Goal: Transaction & Acquisition: Purchase product/service

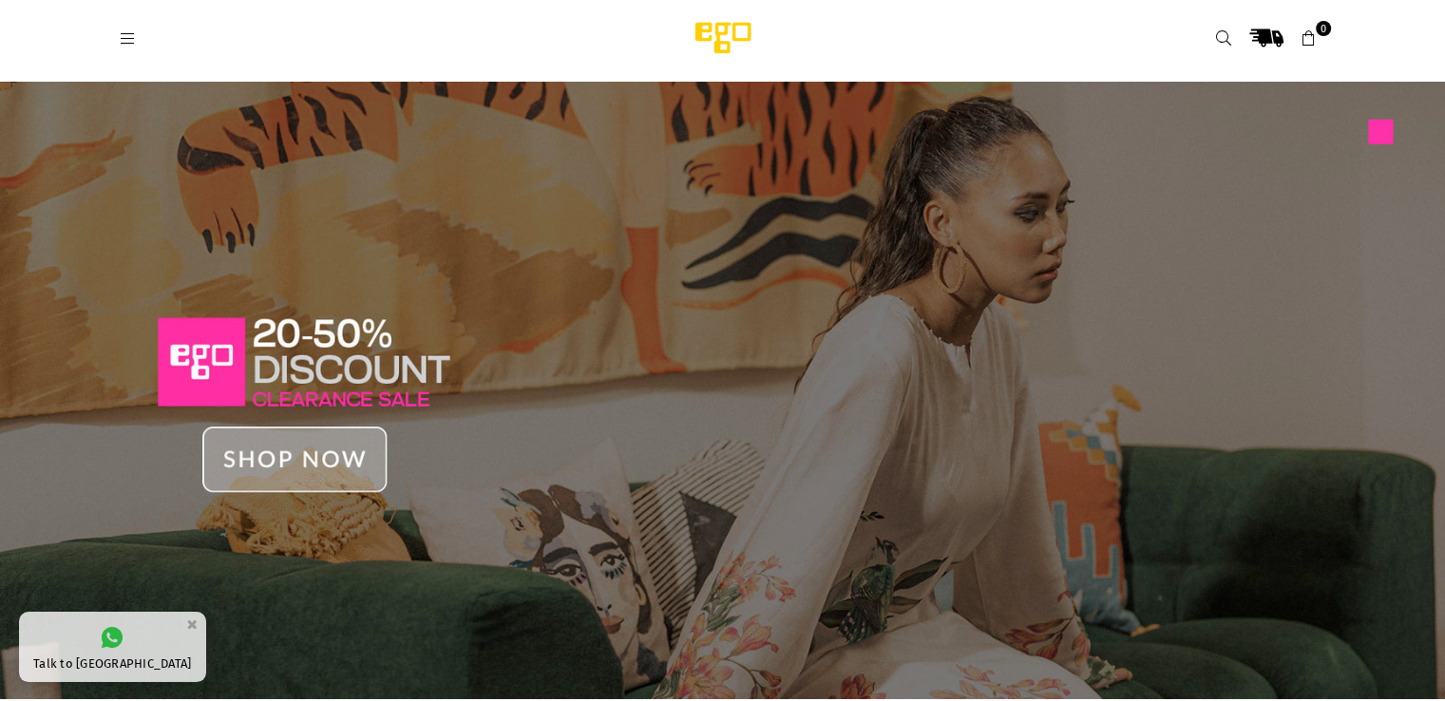
click at [130, 39] on icon at bounding box center [128, 38] width 17 height 17
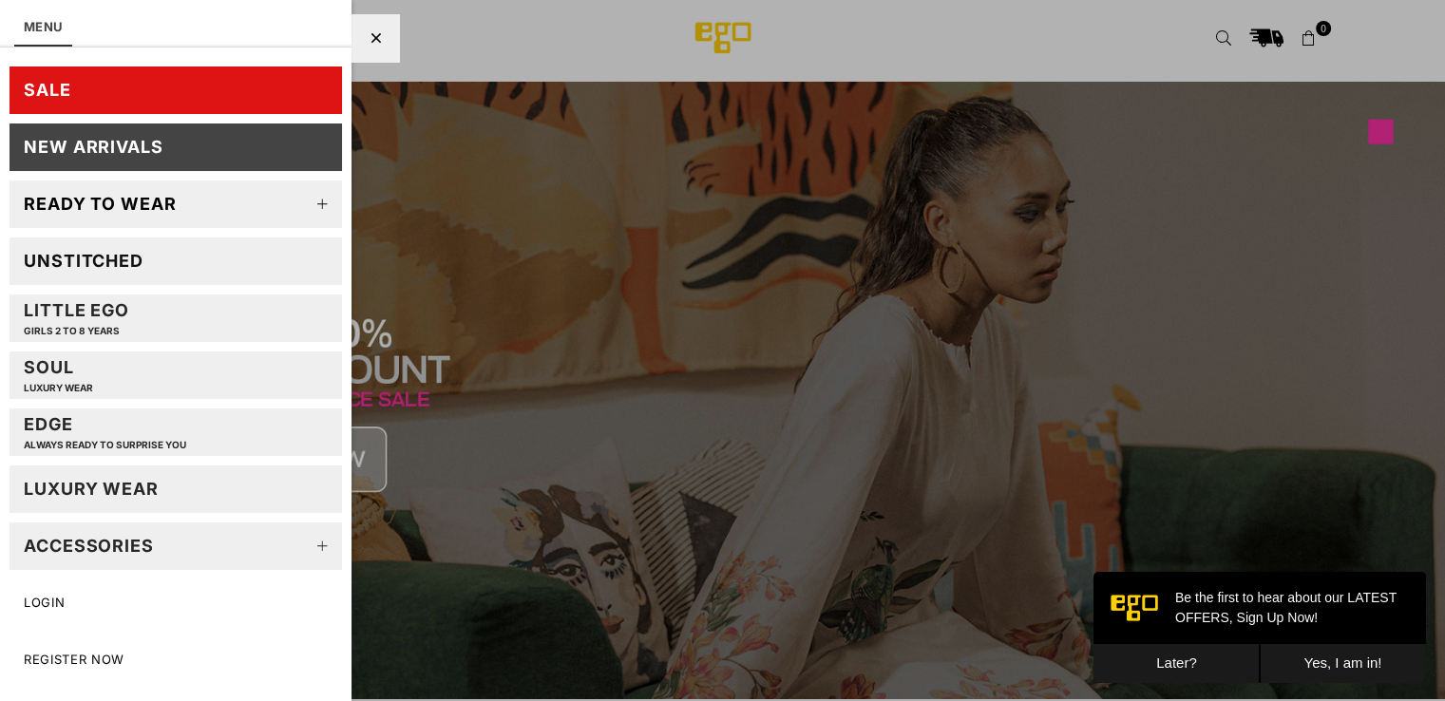
click at [205, 76] on link "SALE" at bounding box center [176, 91] width 333 height 48
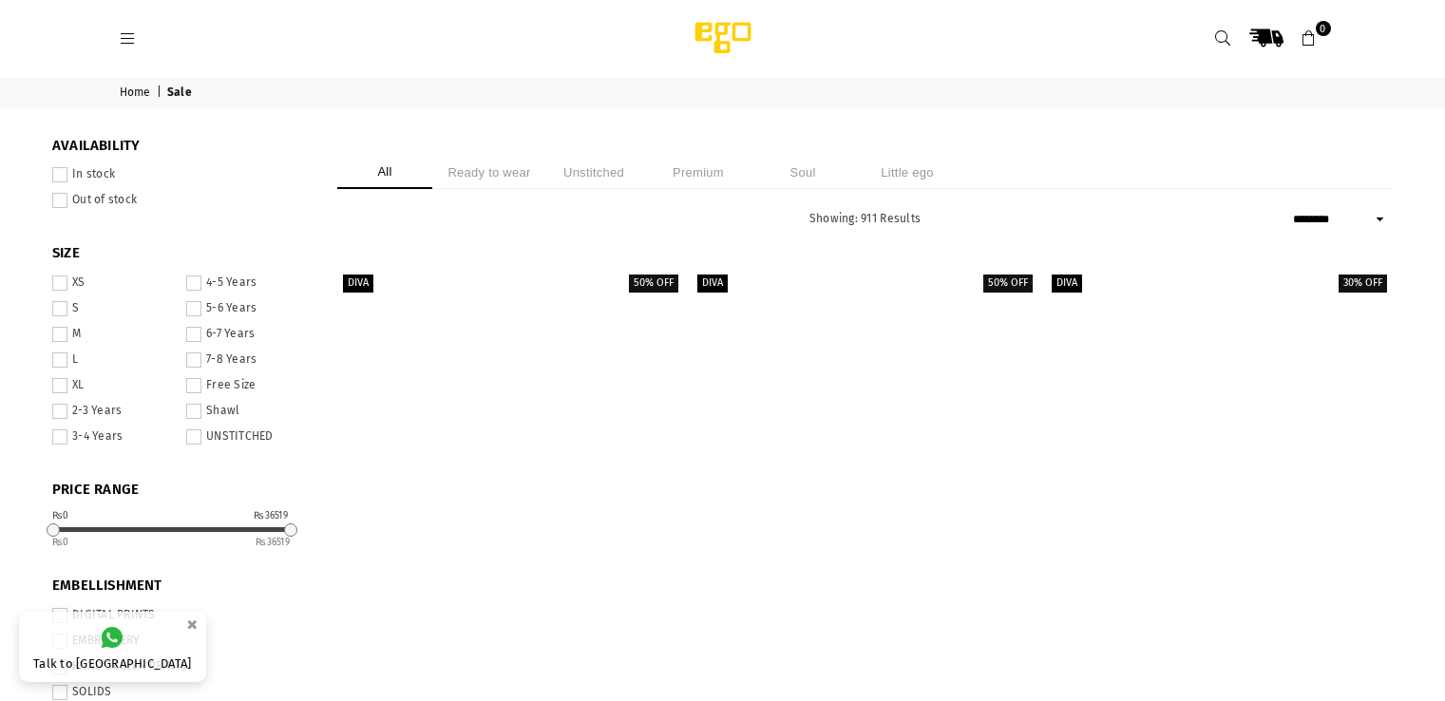
select select "******"
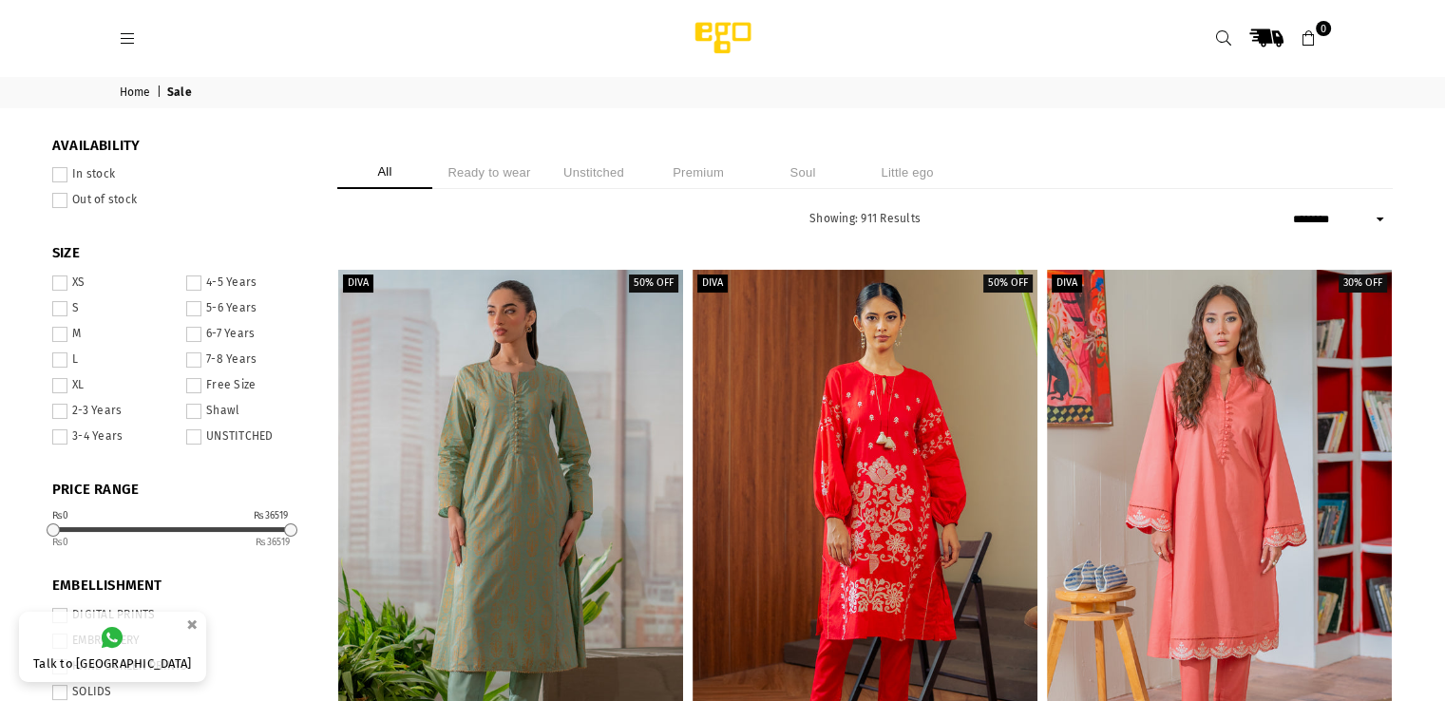
click at [483, 175] on li "Ready to wear" at bounding box center [489, 172] width 95 height 33
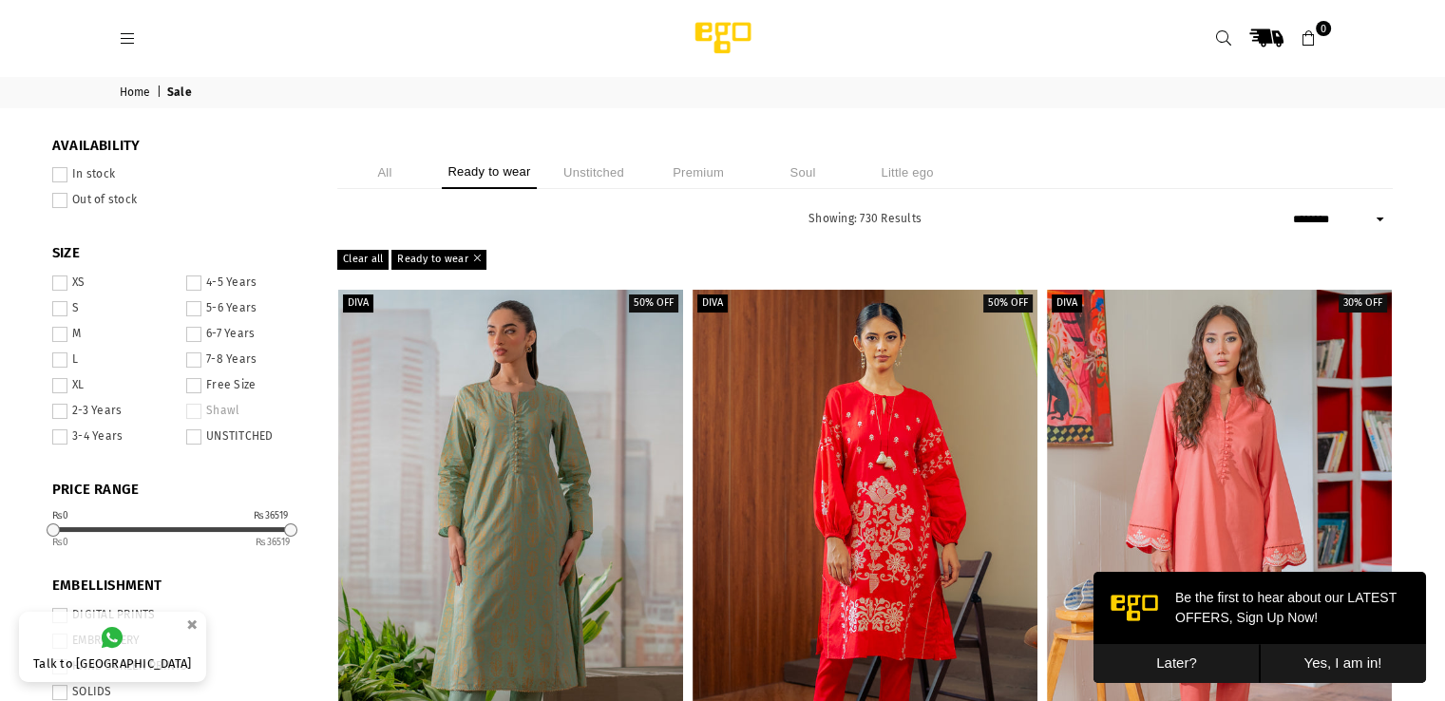
click at [1205, 664] on button "Later?" at bounding box center [1177, 663] width 166 height 39
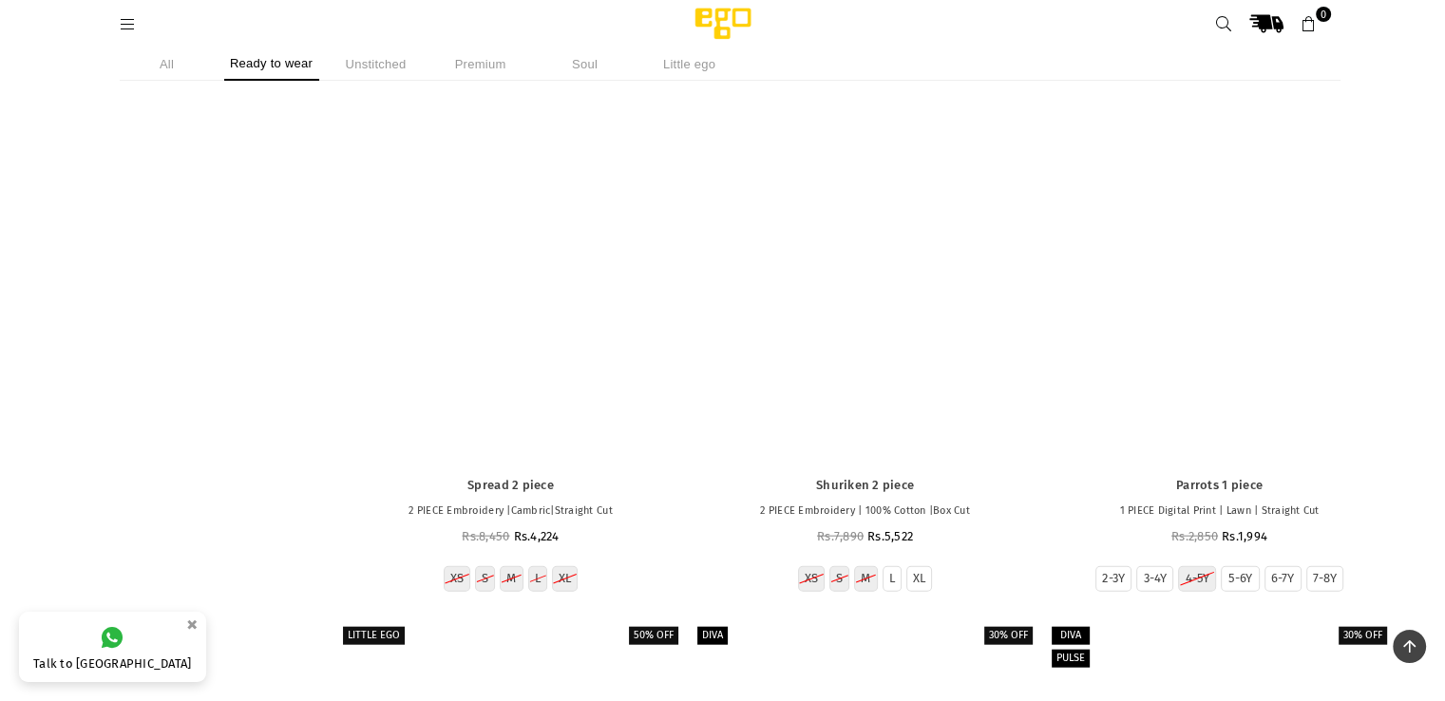
scroll to position [25905, 0]
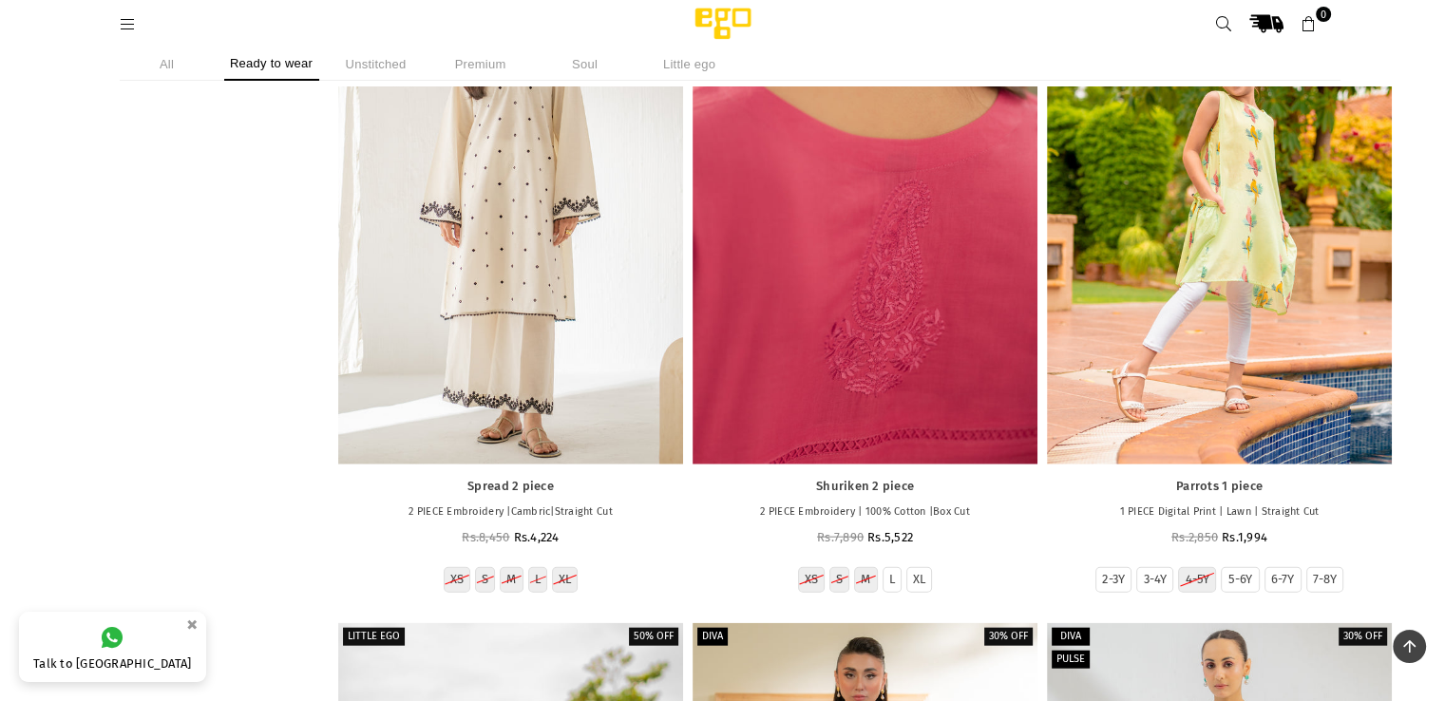
click at [935, 347] on div at bounding box center [865, 206] width 345 height 517
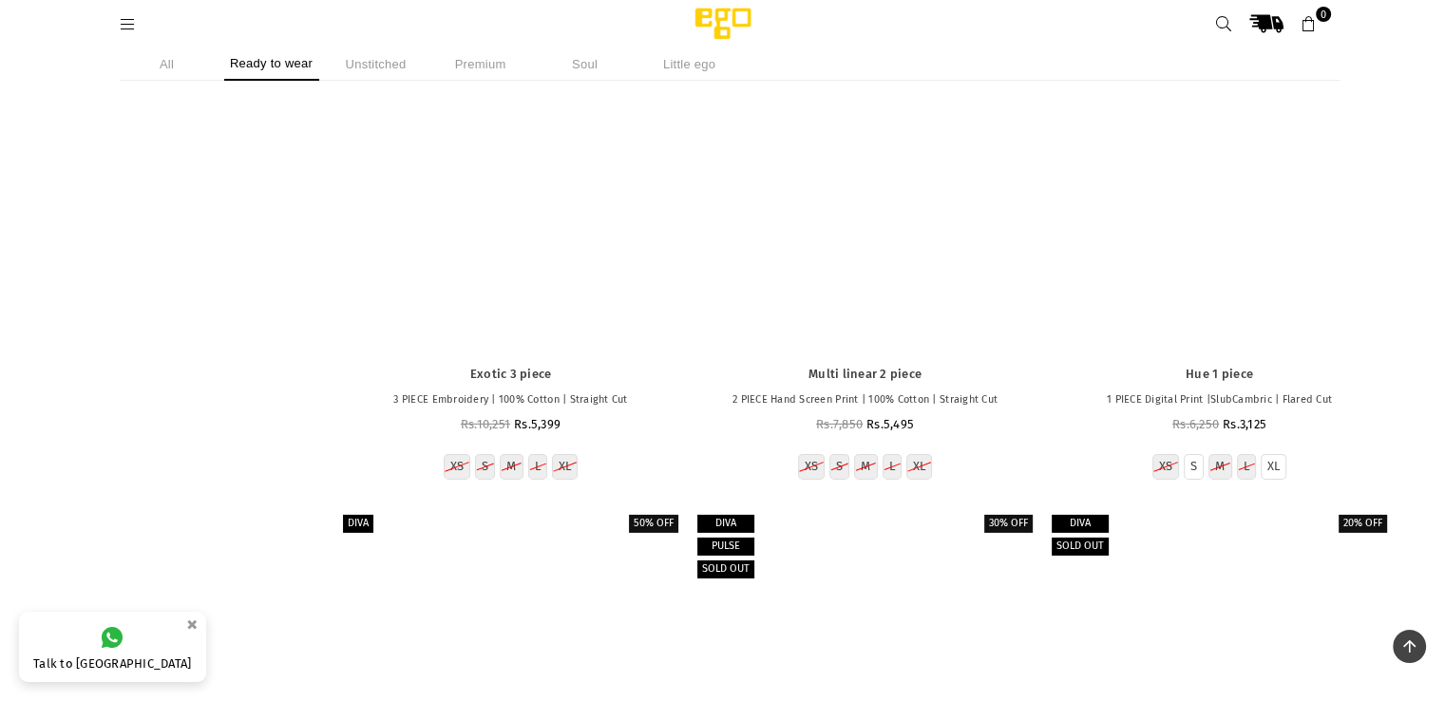
scroll to position [107140, 0]
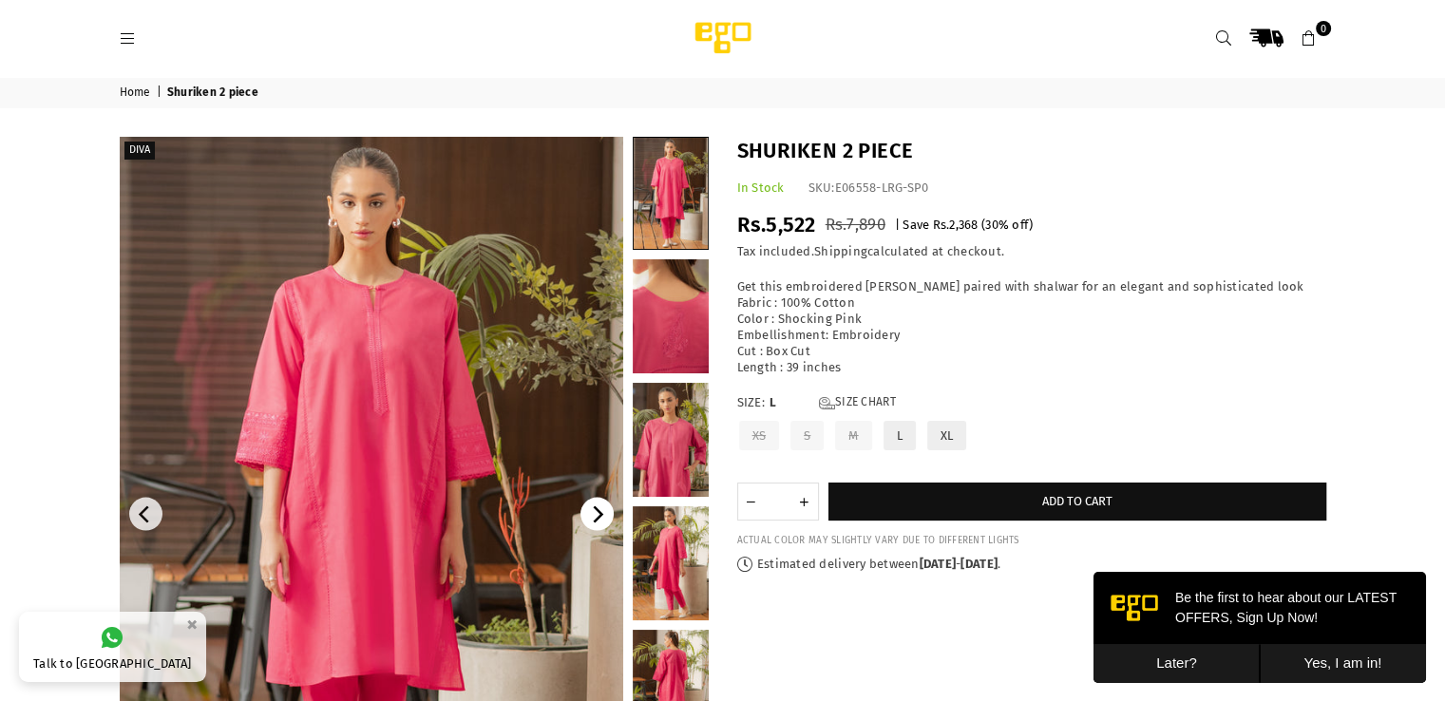
click at [595, 512] on icon "Next" at bounding box center [596, 515] width 17 height 17
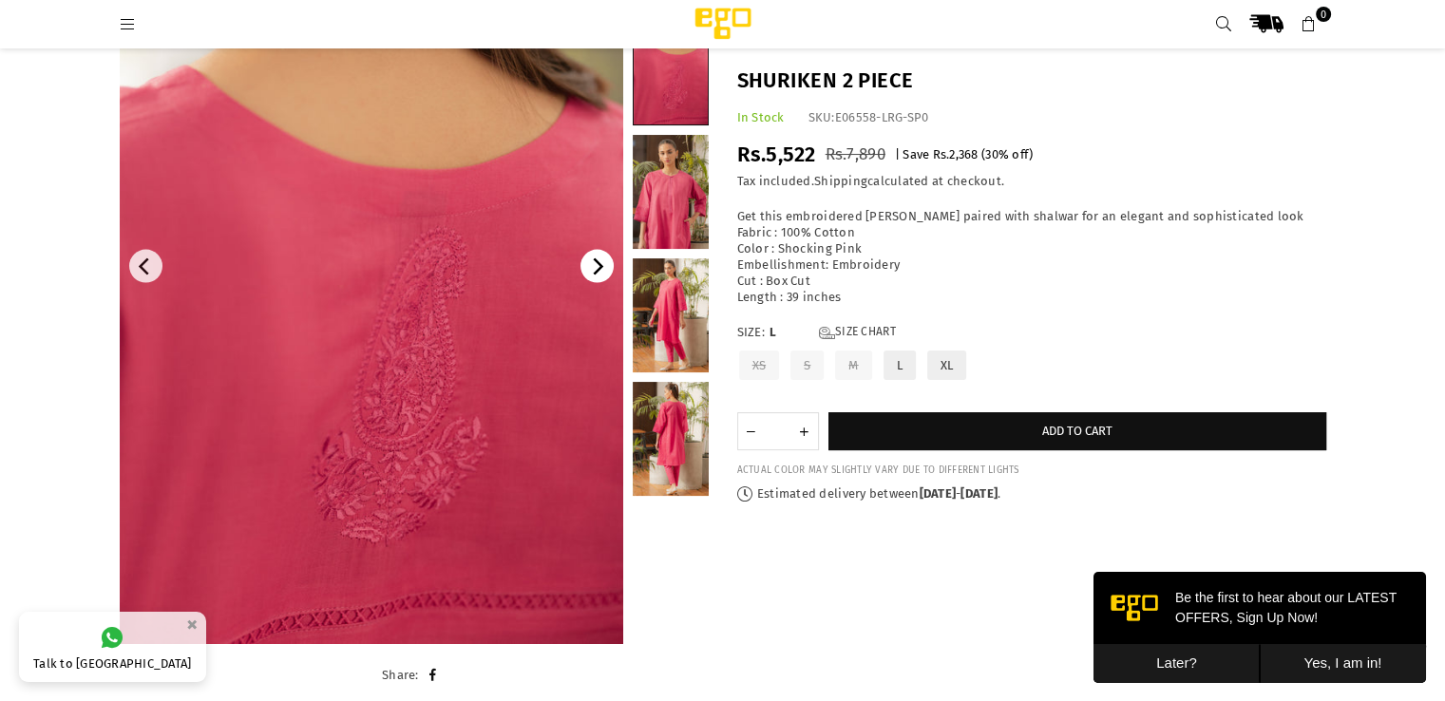
scroll to position [220, 0]
click at [595, 268] on icon "Next" at bounding box center [596, 266] width 17 height 17
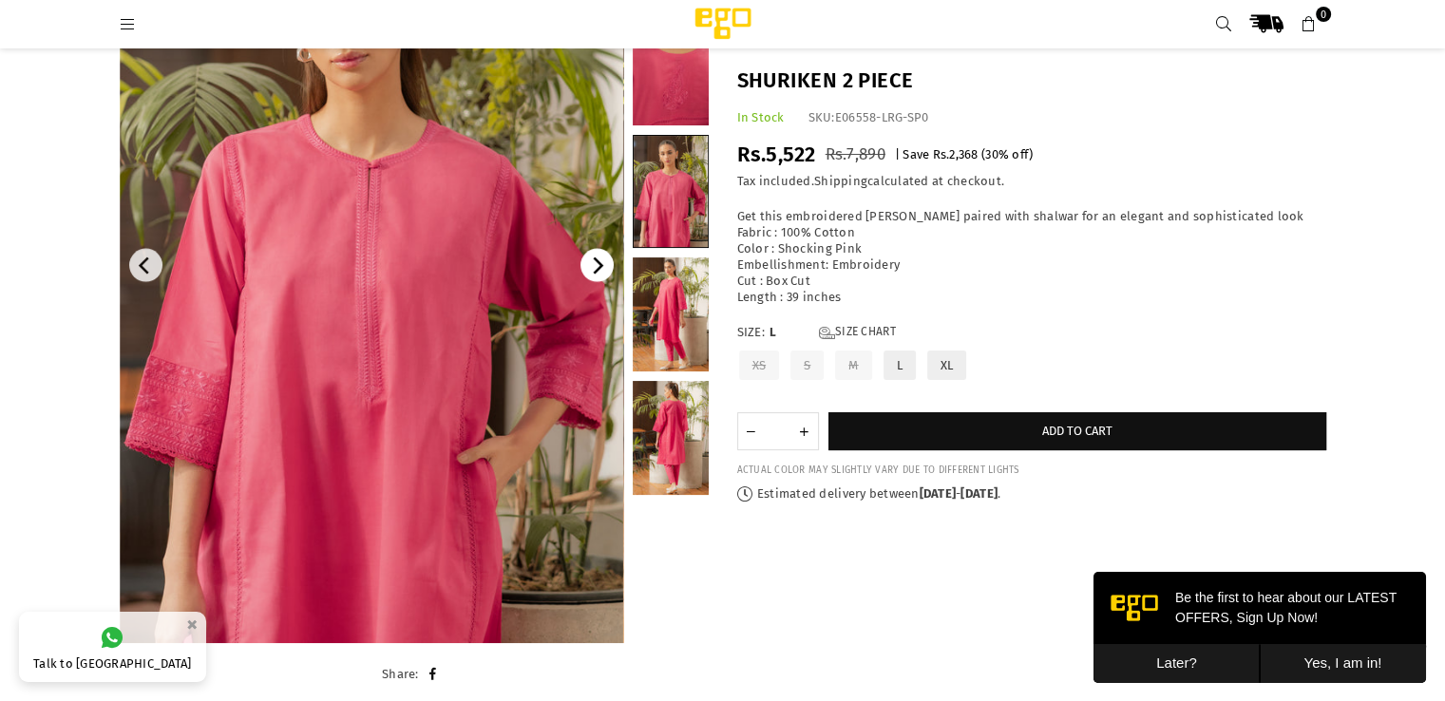
click at [595, 268] on icon "Next" at bounding box center [596, 266] width 17 height 17
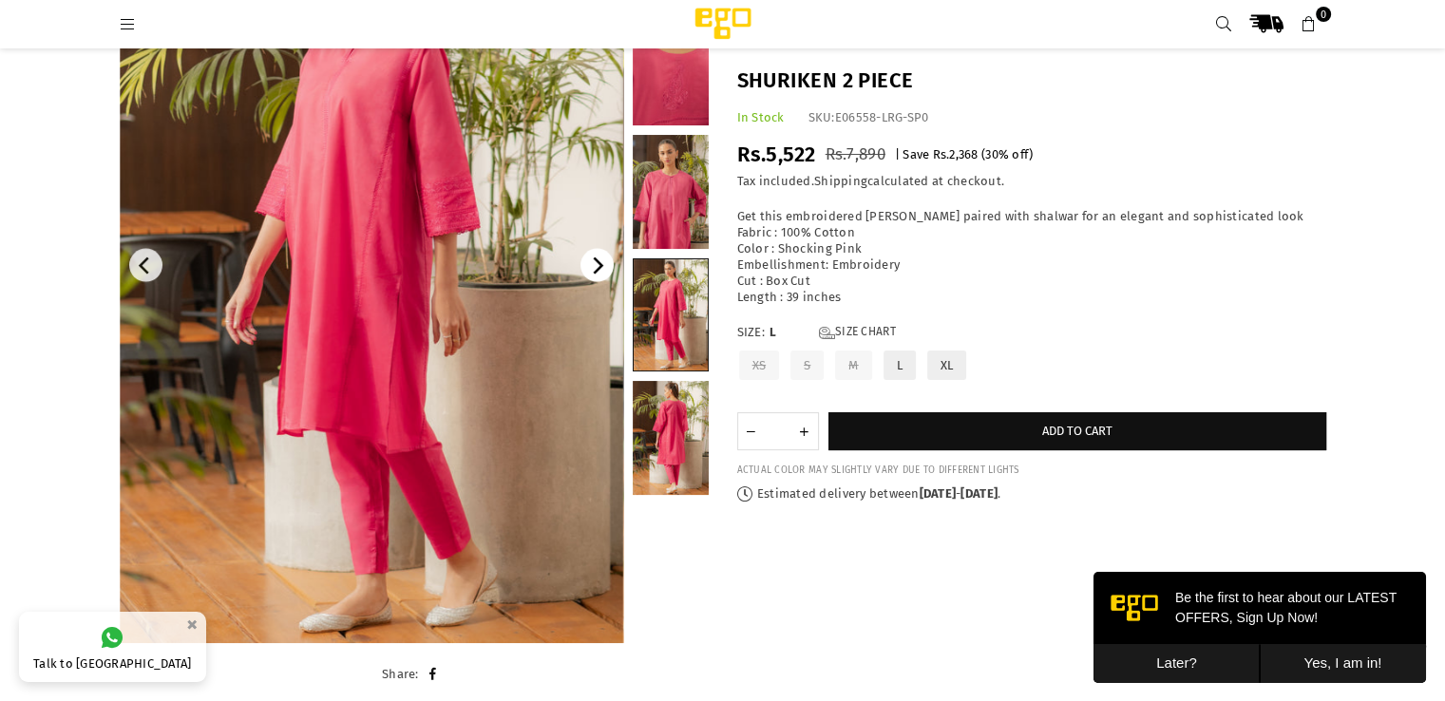
click at [595, 268] on icon "Next" at bounding box center [596, 266] width 17 height 17
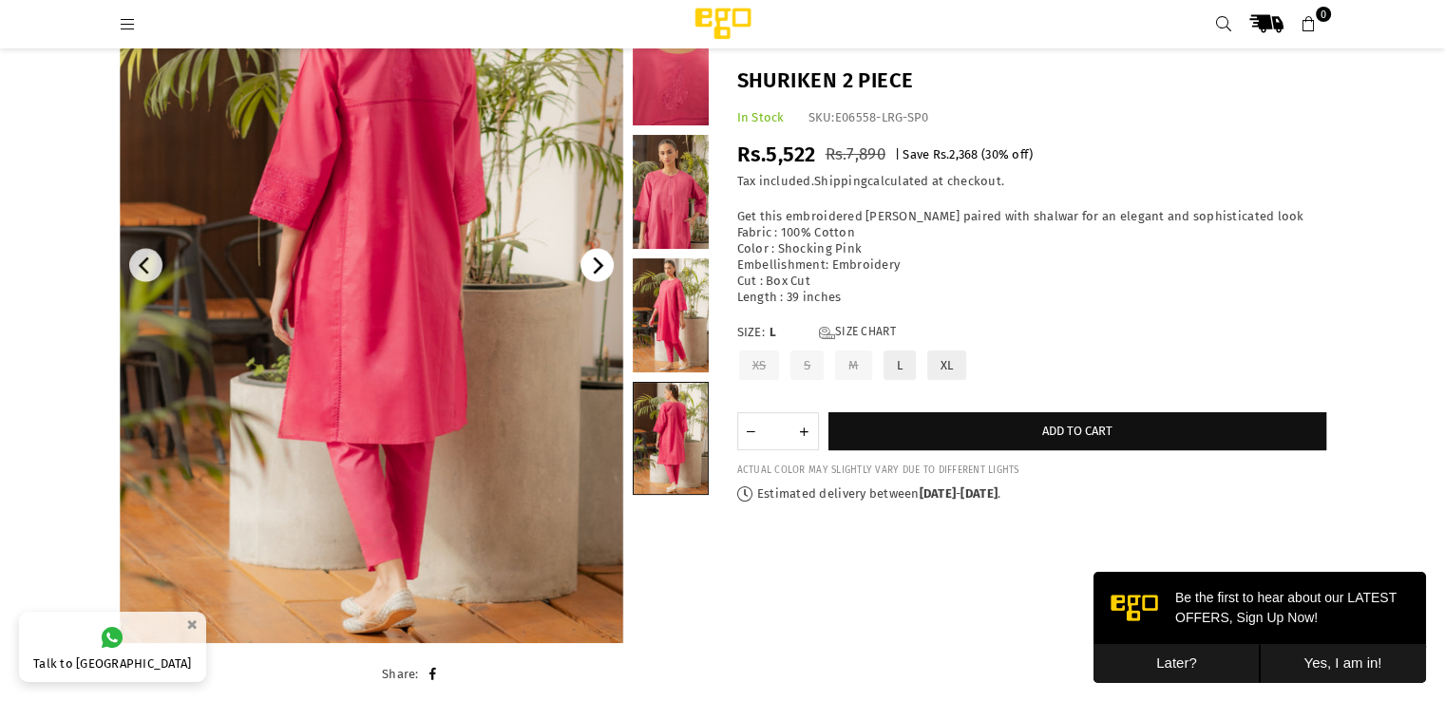
click at [595, 268] on icon "Next" at bounding box center [596, 266] width 17 height 17
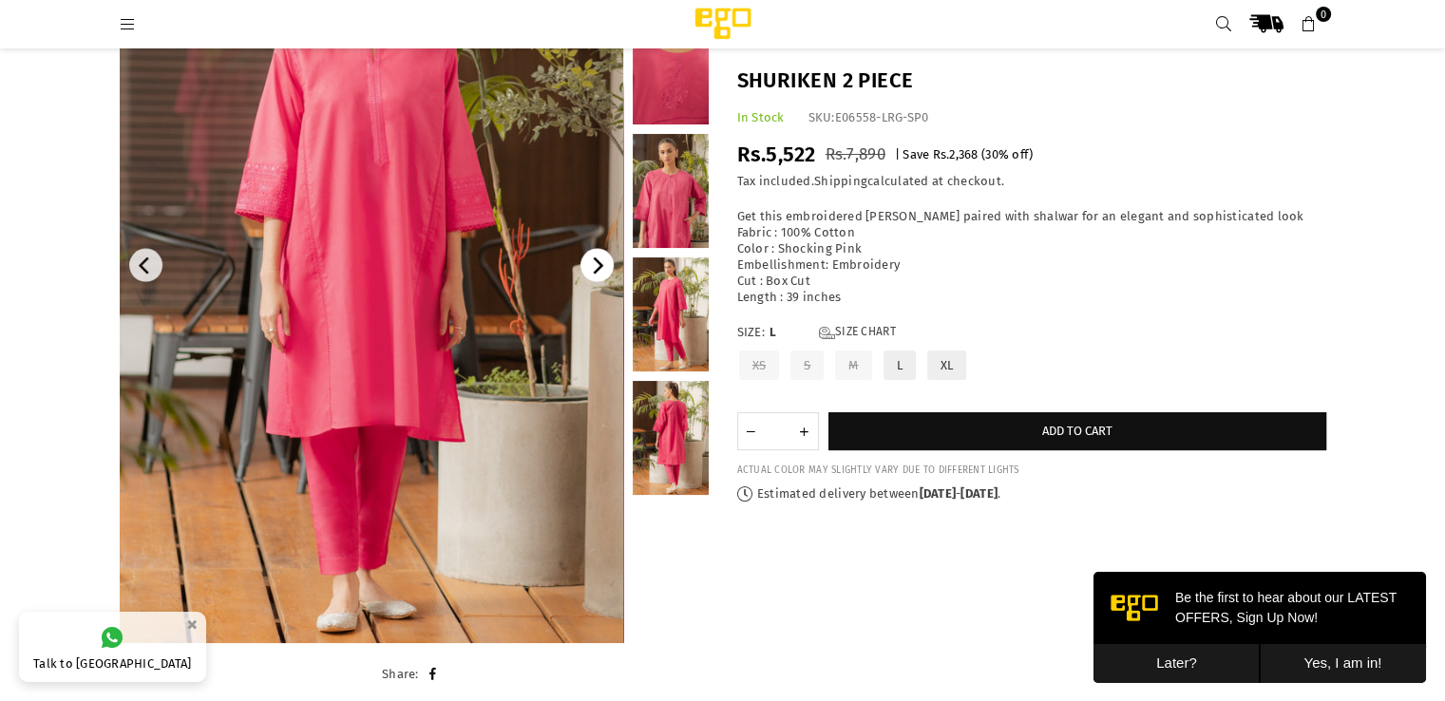
click at [595, 268] on icon "Next" at bounding box center [596, 266] width 17 height 17
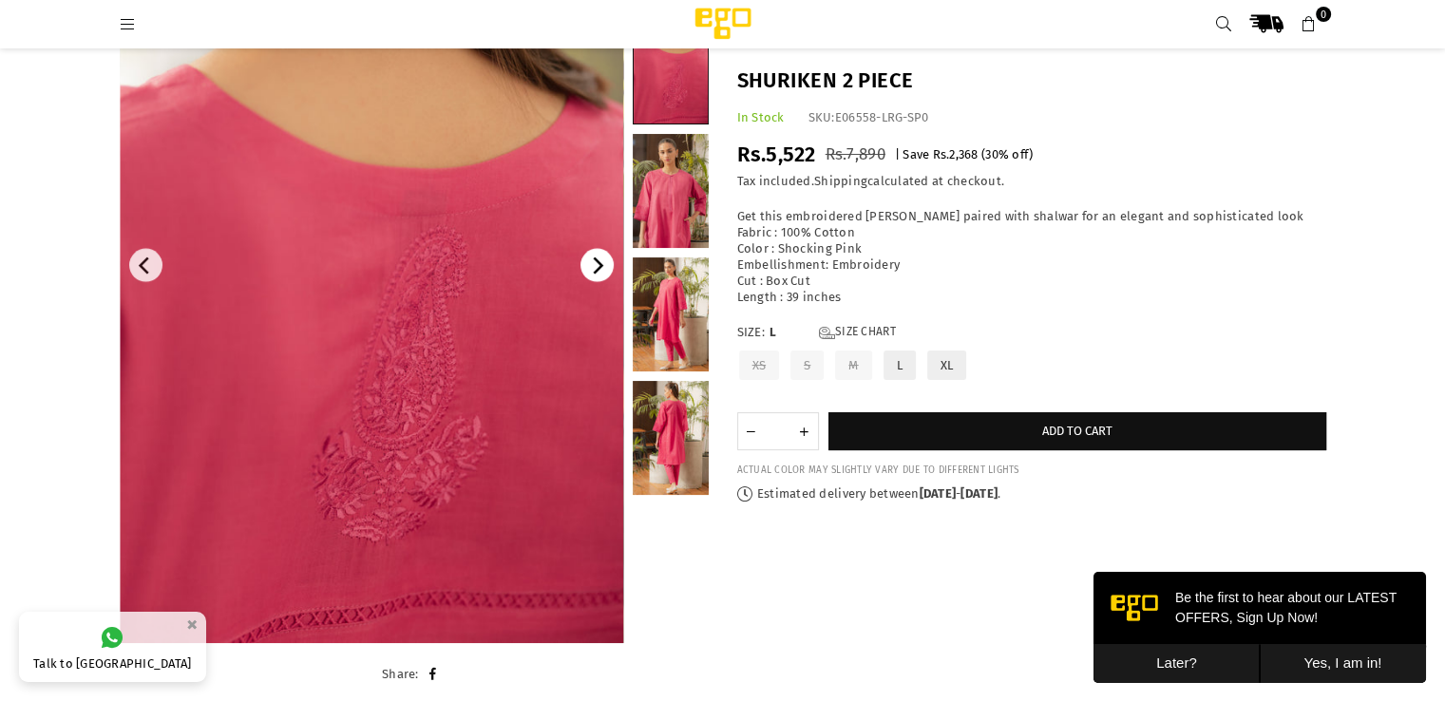
click at [595, 268] on icon "Next" at bounding box center [596, 266] width 17 height 17
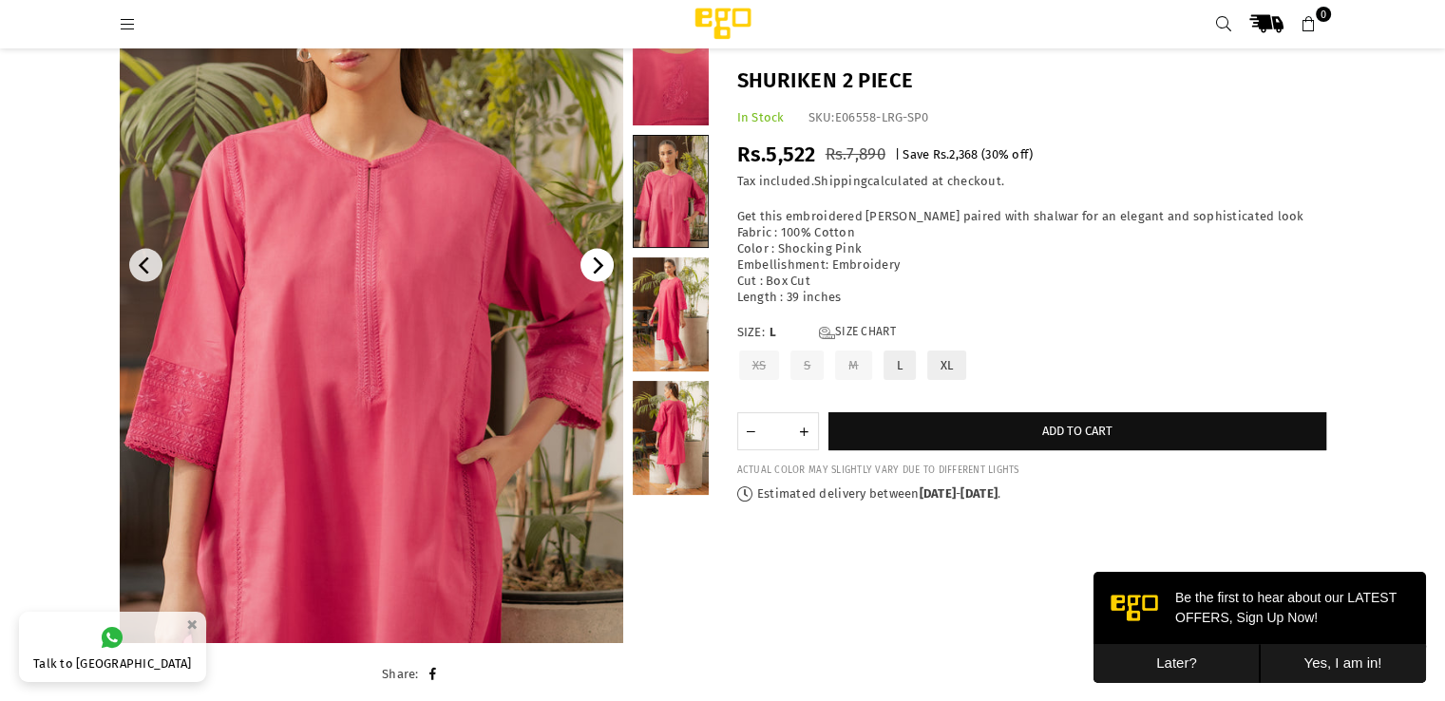
click at [595, 271] on icon "Next" at bounding box center [599, 266] width 10 height 17
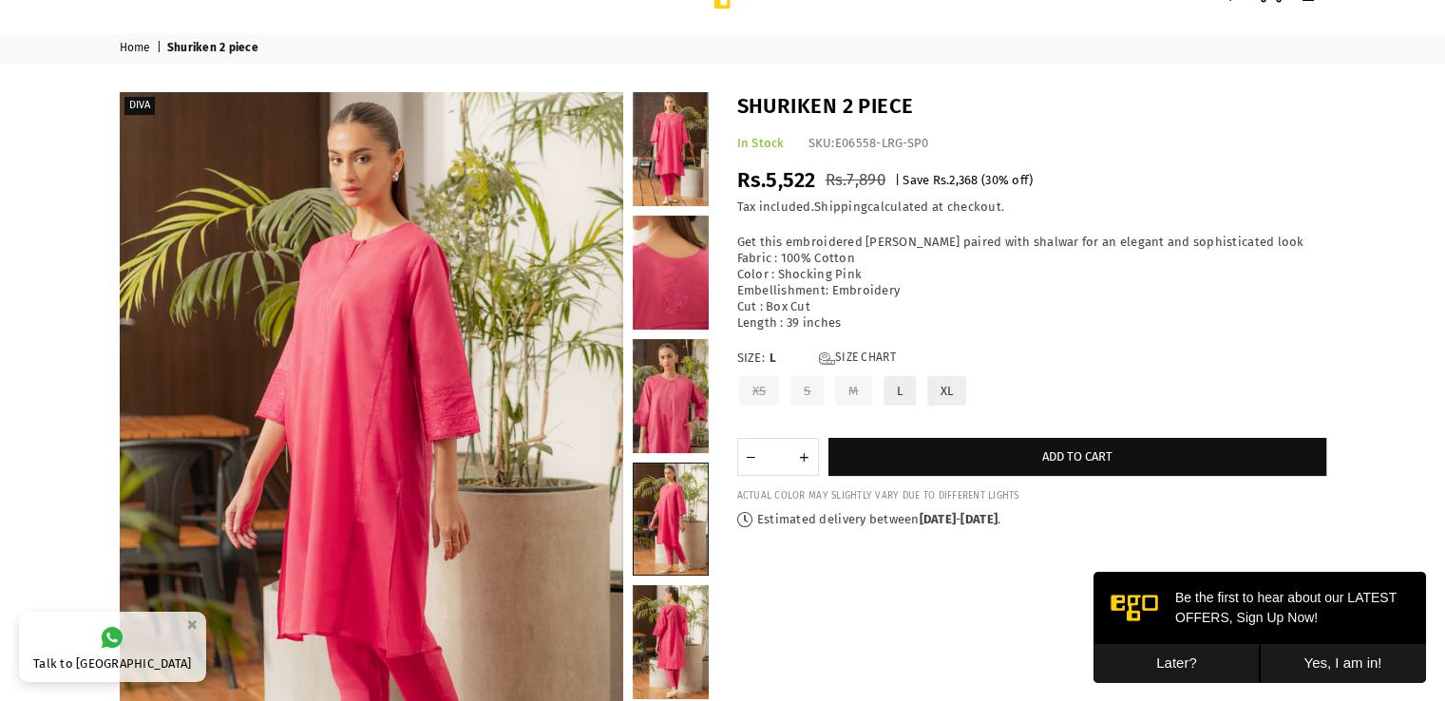
scroll to position [30, 0]
